Goal: Check status: Check status

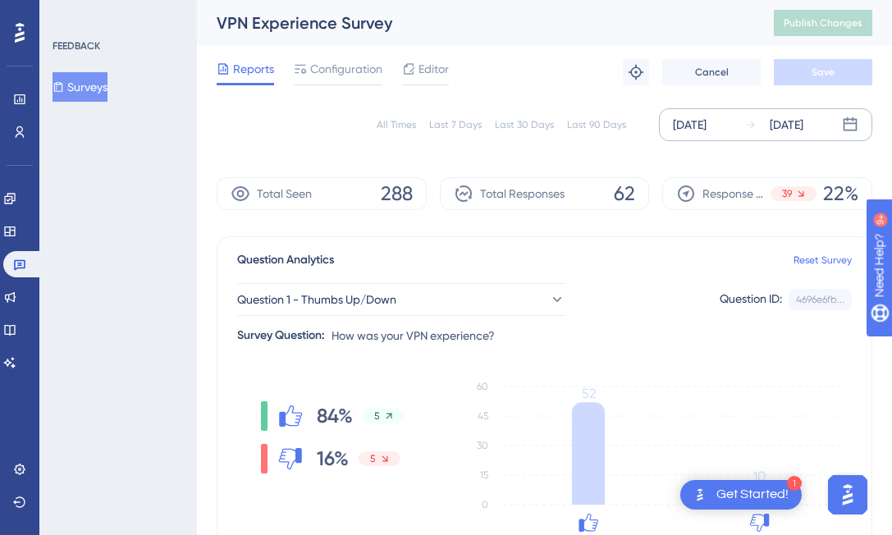
click at [753, 127] on div "[DATE]" at bounding box center [774, 125] width 58 height 20
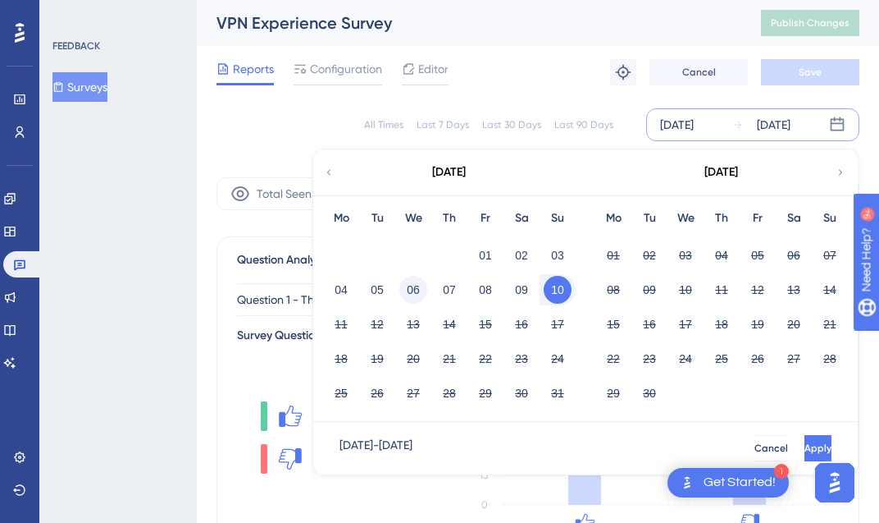
click at [418, 293] on button "06" at bounding box center [413, 290] width 28 height 28
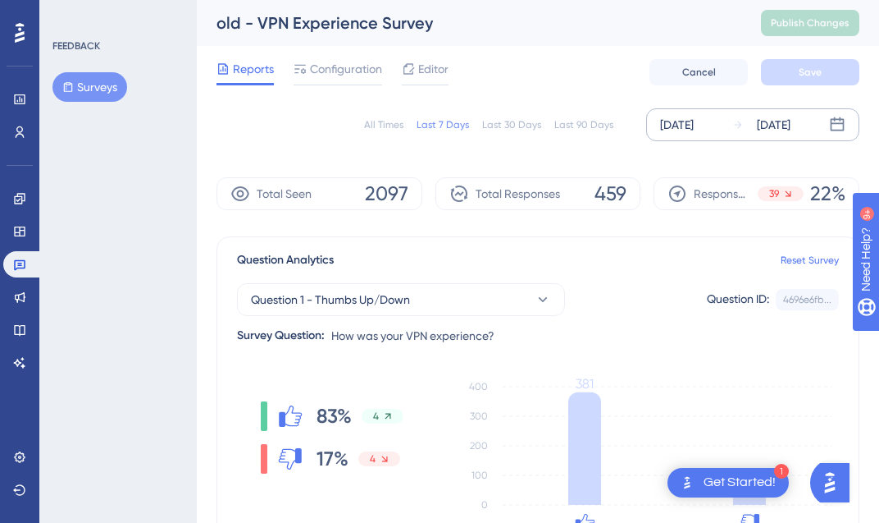
click at [789, 125] on div "Aug 11 2025" at bounding box center [774, 125] width 34 height 20
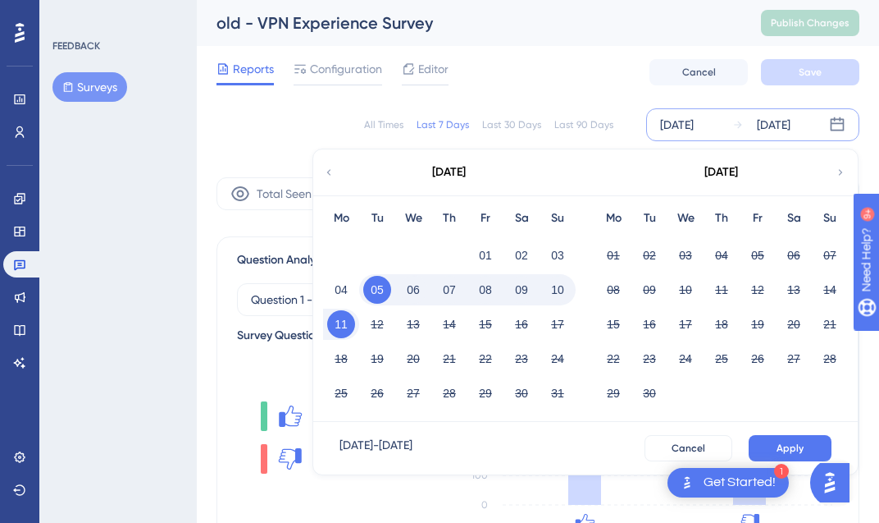
click at [413, 291] on button "06" at bounding box center [413, 290] width 28 height 28
click at [794, 449] on span "Apply" at bounding box center [790, 447] width 27 height 13
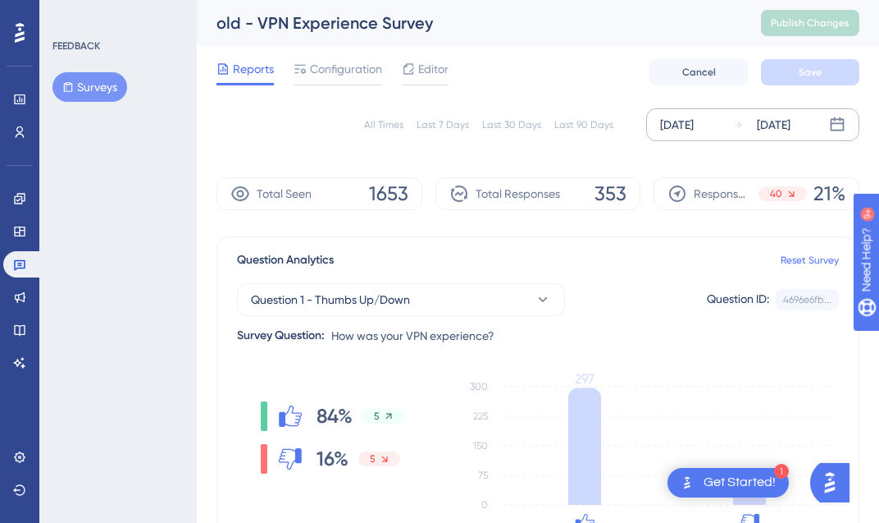
click at [783, 121] on div "Aug 11 2025" at bounding box center [774, 125] width 34 height 20
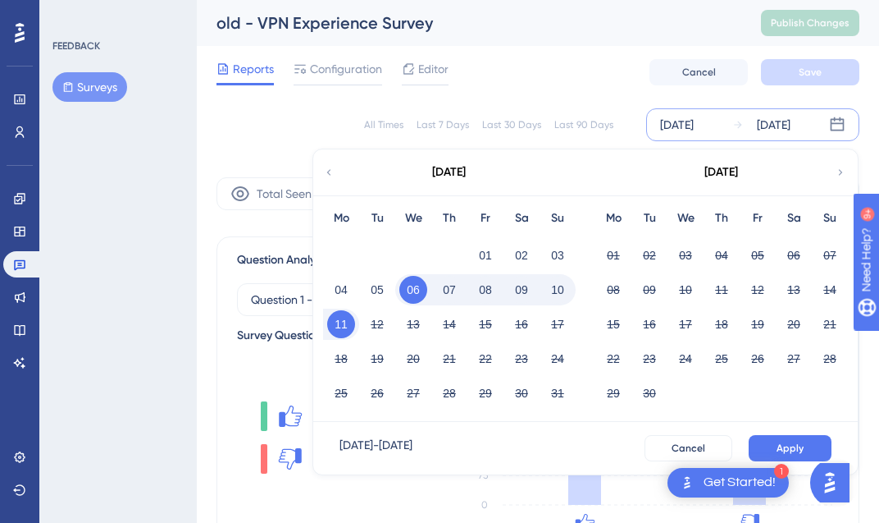
click at [558, 284] on button "10" at bounding box center [558, 290] width 28 height 28
click at [559, 290] on button "10" at bounding box center [558, 290] width 28 height 28
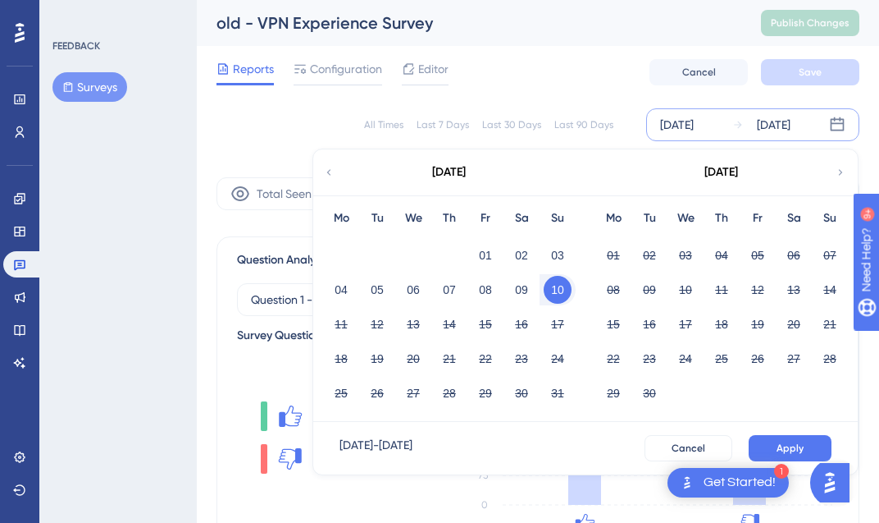
click at [559, 290] on button "10" at bounding box center [558, 290] width 28 height 28
click at [811, 448] on button "Apply" at bounding box center [790, 448] width 83 height 26
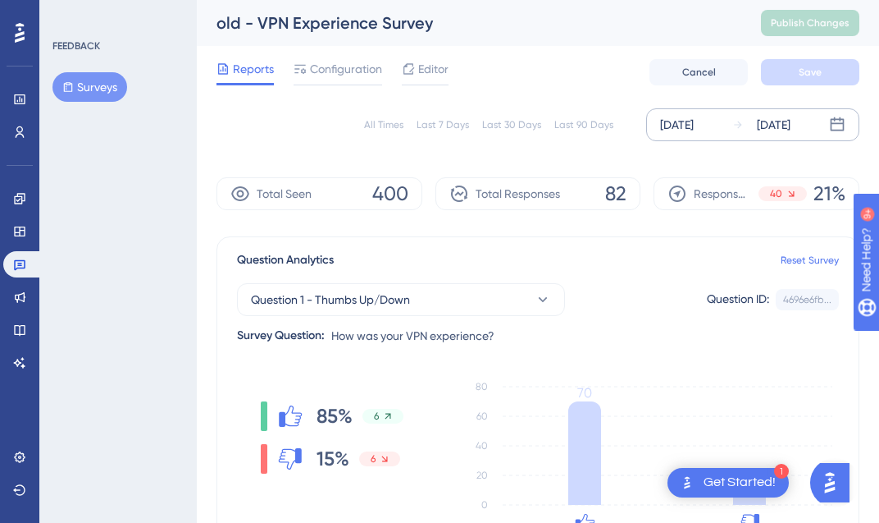
click at [814, 139] on div "Aug 10 2025 Aug 10 2025" at bounding box center [752, 124] width 213 height 33
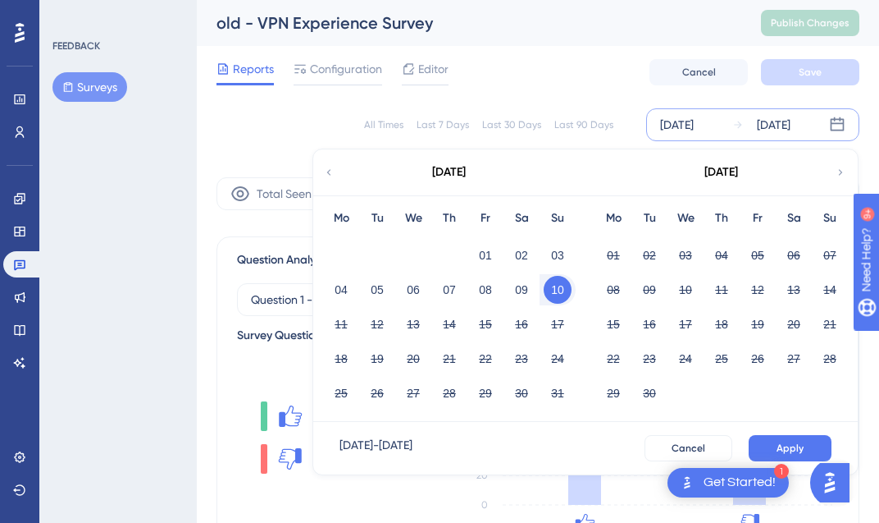
click at [558, 291] on button "10" at bounding box center [558, 290] width 28 height 28
click at [348, 325] on button "11" at bounding box center [341, 324] width 28 height 28
click at [794, 446] on span "Apply" at bounding box center [790, 447] width 27 height 13
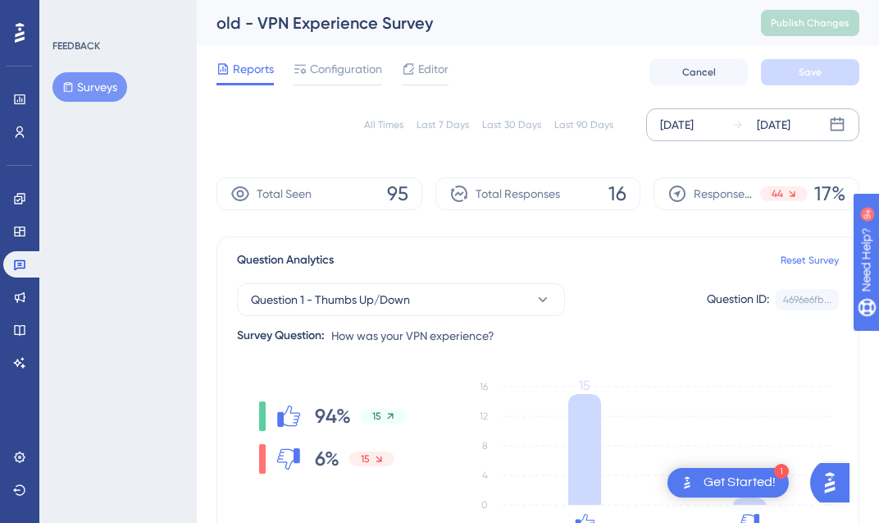
click at [786, 123] on div "Aug 11 2025" at bounding box center [774, 125] width 34 height 20
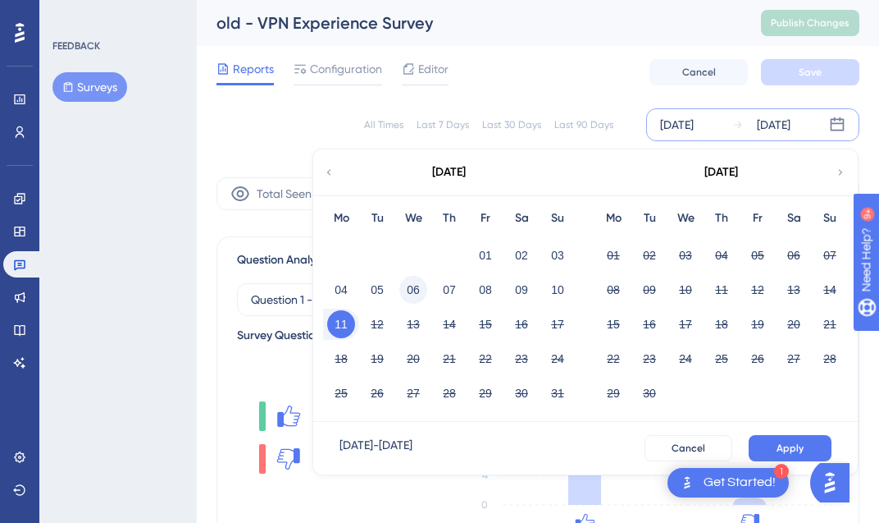
click at [418, 289] on button "06" at bounding box center [413, 290] width 28 height 28
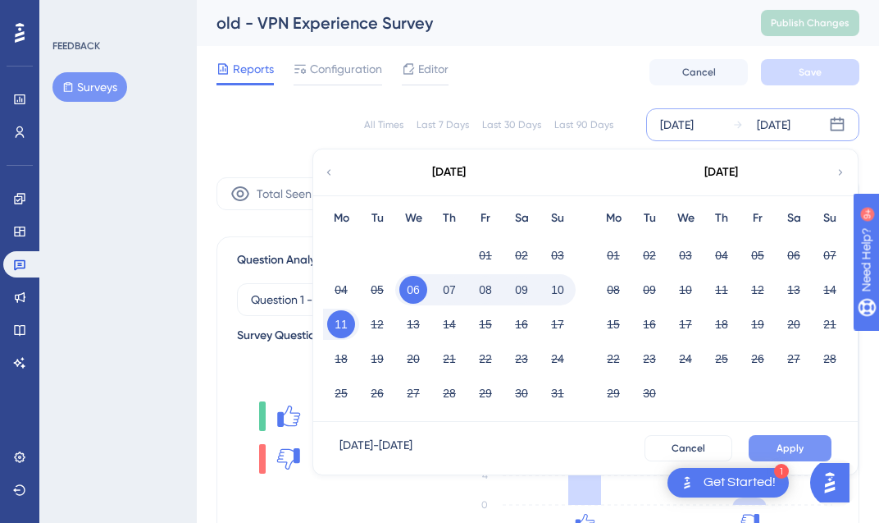
click at [781, 440] on button "Apply" at bounding box center [790, 448] width 83 height 26
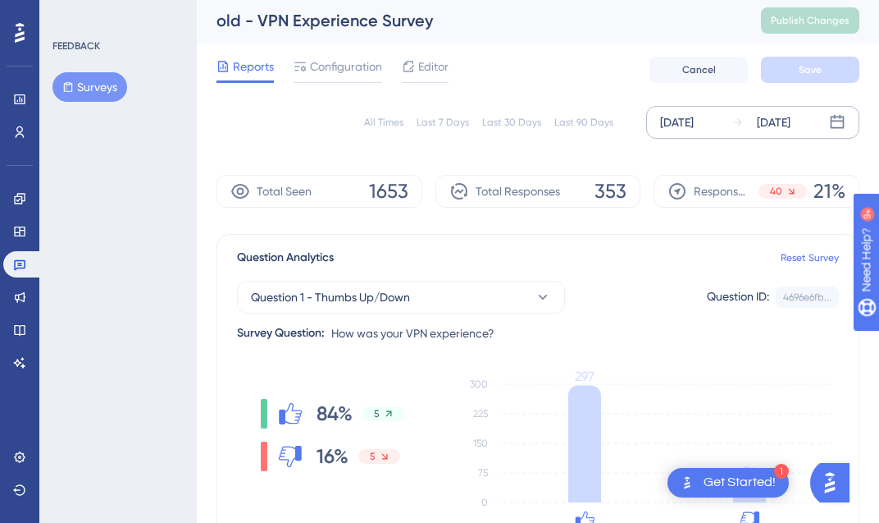
scroll to position [3, 0]
